Goal: Task Accomplishment & Management: Use online tool/utility

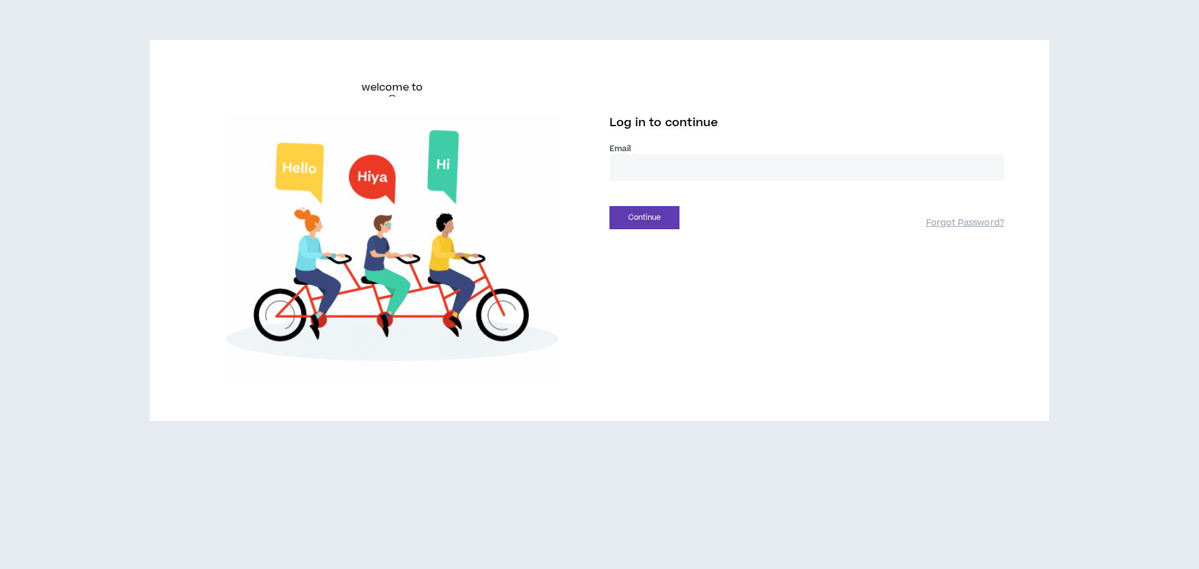
type input "**********"
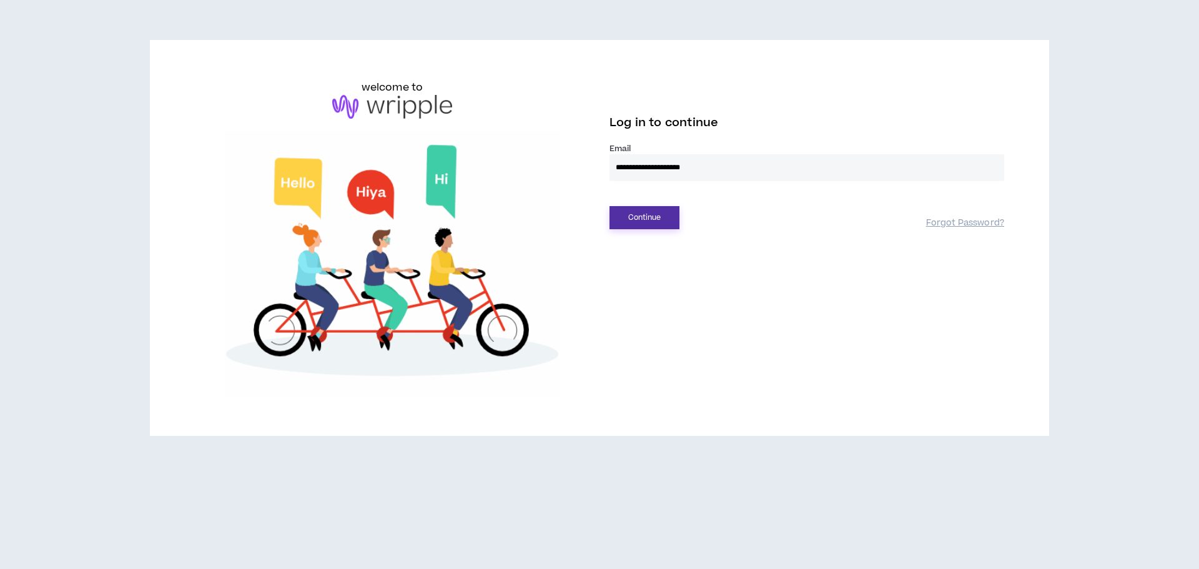
click at [665, 213] on button "Continue" at bounding box center [645, 217] width 70 height 23
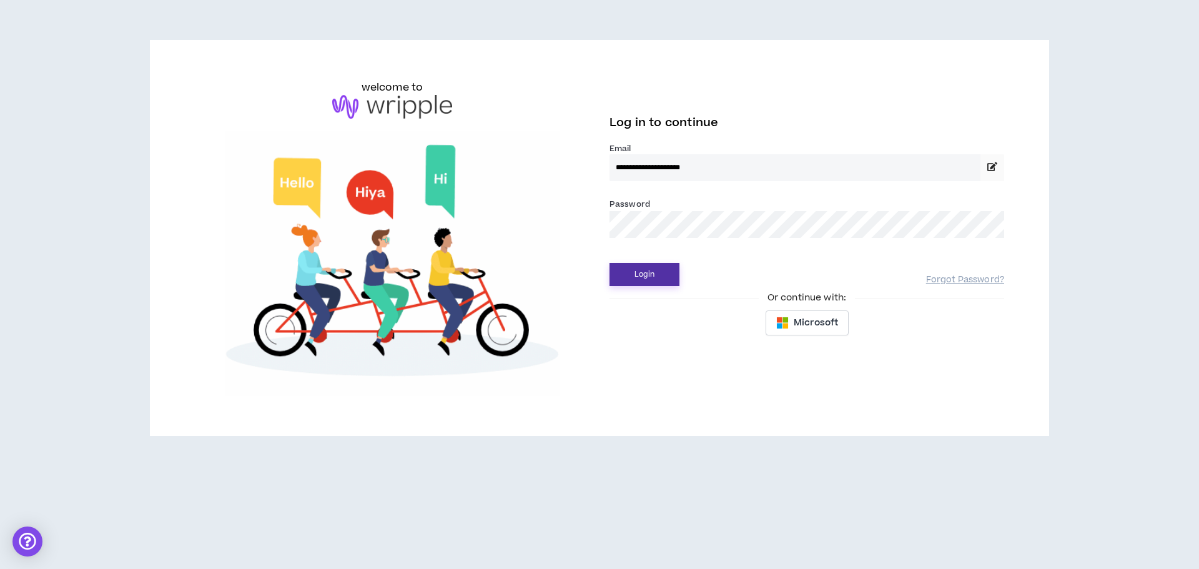
click at [671, 276] on button "Login" at bounding box center [645, 274] width 70 height 23
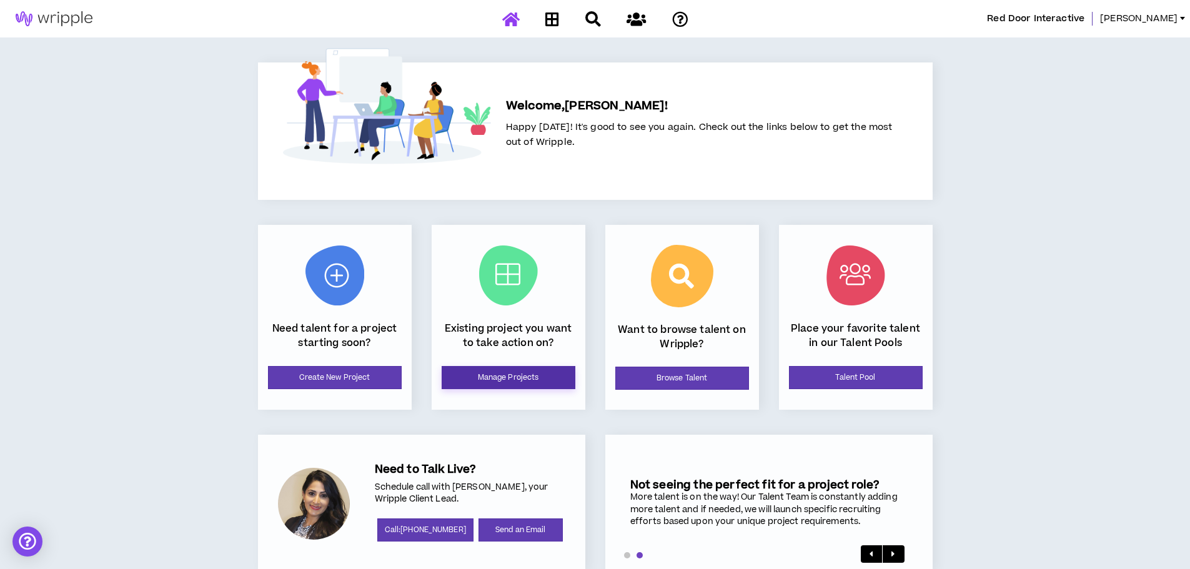
click at [521, 385] on link "Manage Projects" at bounding box center [509, 377] width 134 height 23
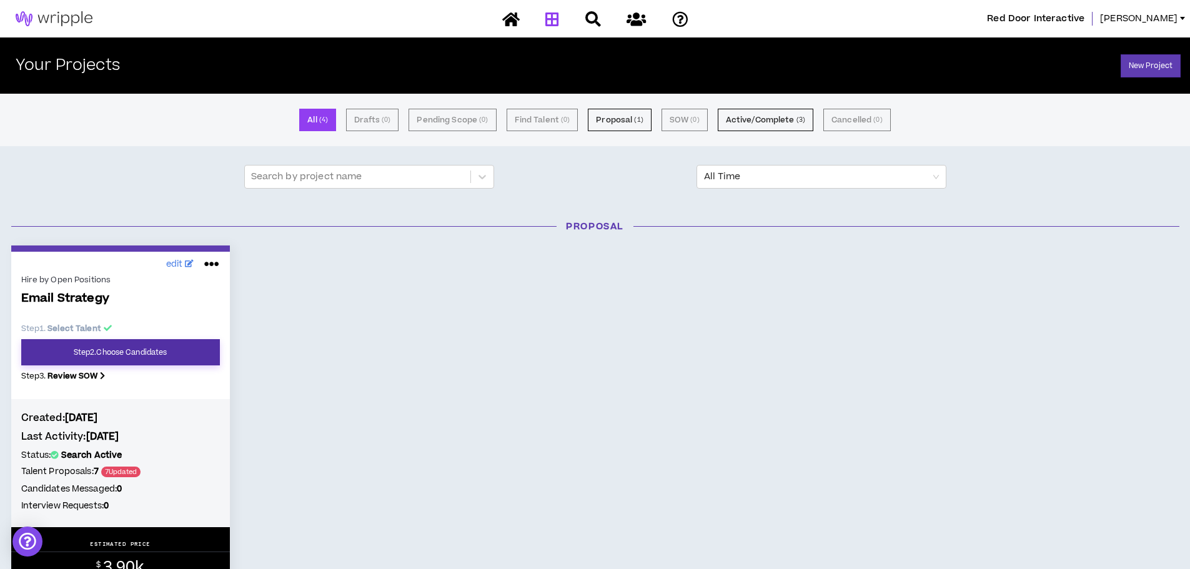
click at [156, 339] on link "Step 2 . Choose Candidates" at bounding box center [120, 352] width 199 height 26
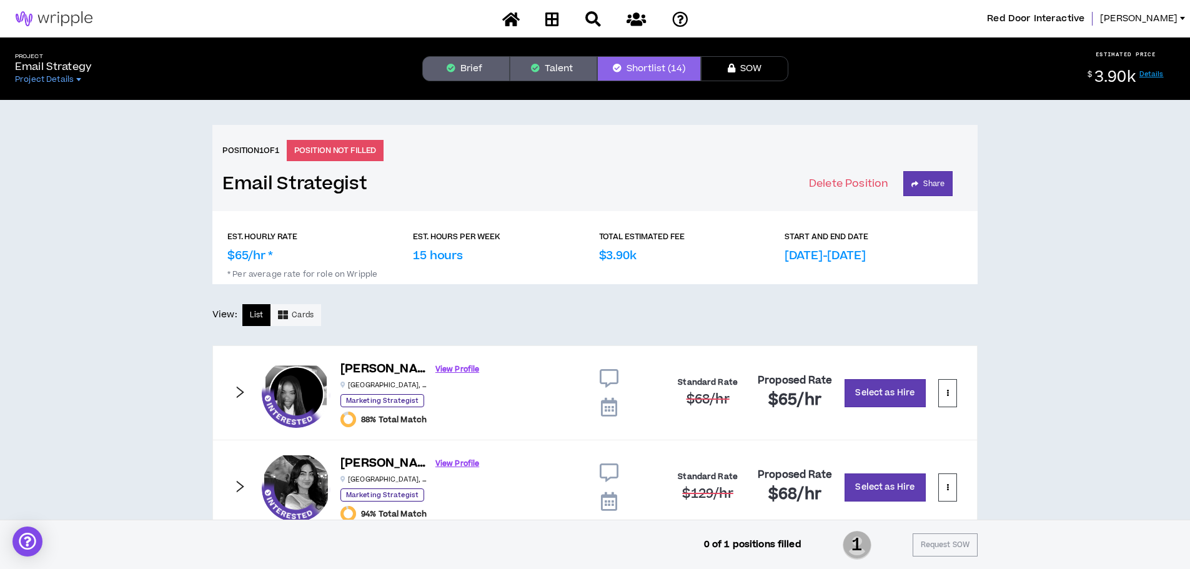
click at [625, 325] on div "View: List Cards" at bounding box center [594, 315] width 765 height 22
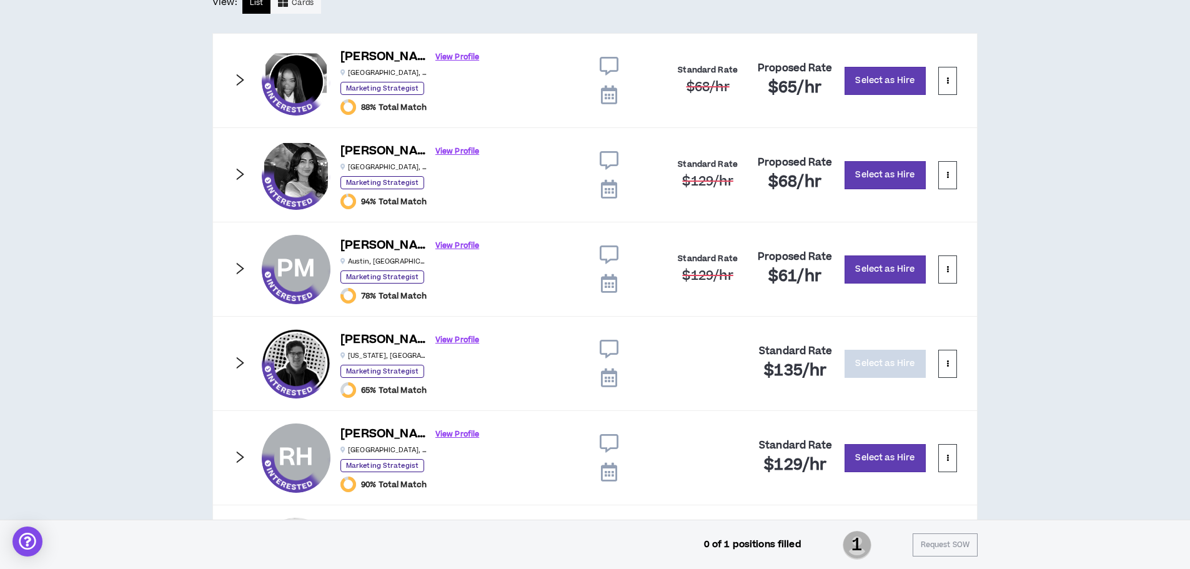
scroll to position [250, 0]
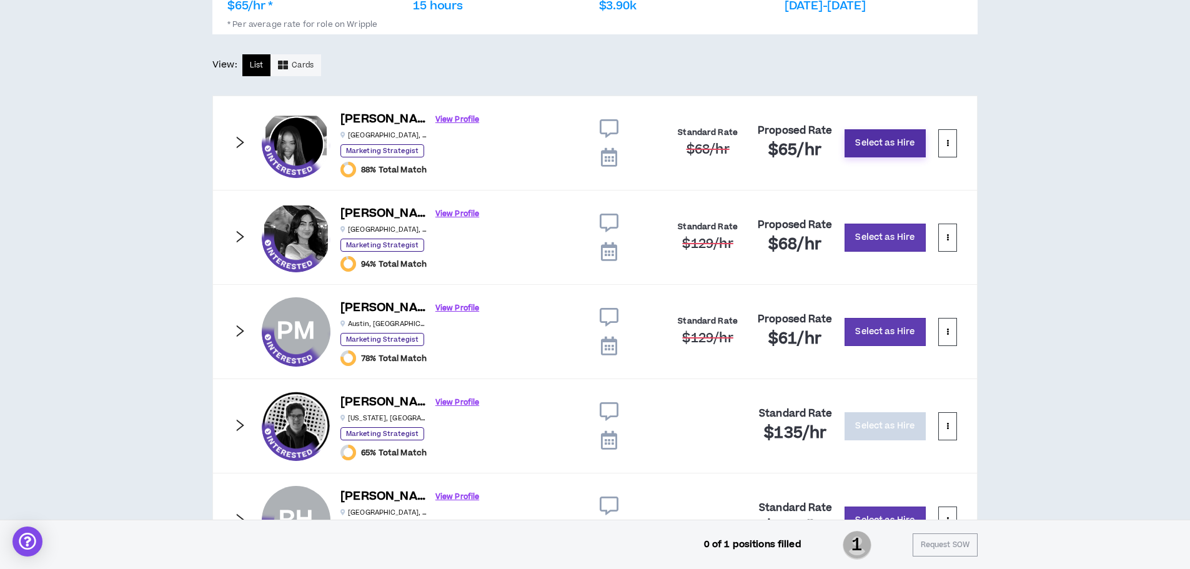
click at [892, 141] on button "Select as Hire" at bounding box center [884, 143] width 81 height 28
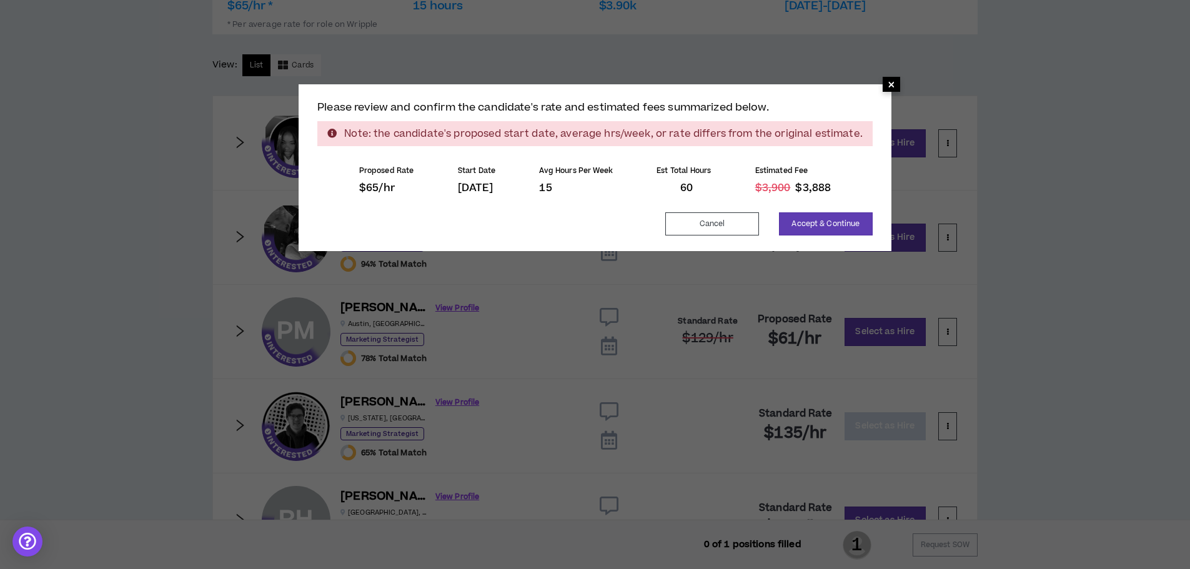
click at [888, 87] on span "×" at bounding box center [891, 84] width 7 height 15
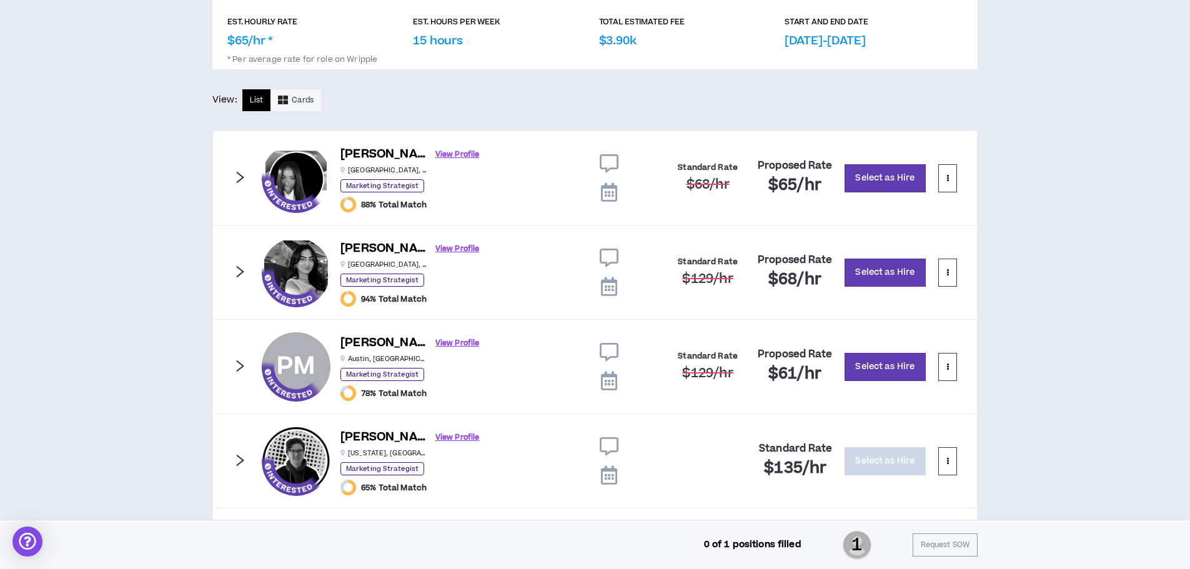
scroll to position [187, 0]
